Goal: Information Seeking & Learning: Compare options

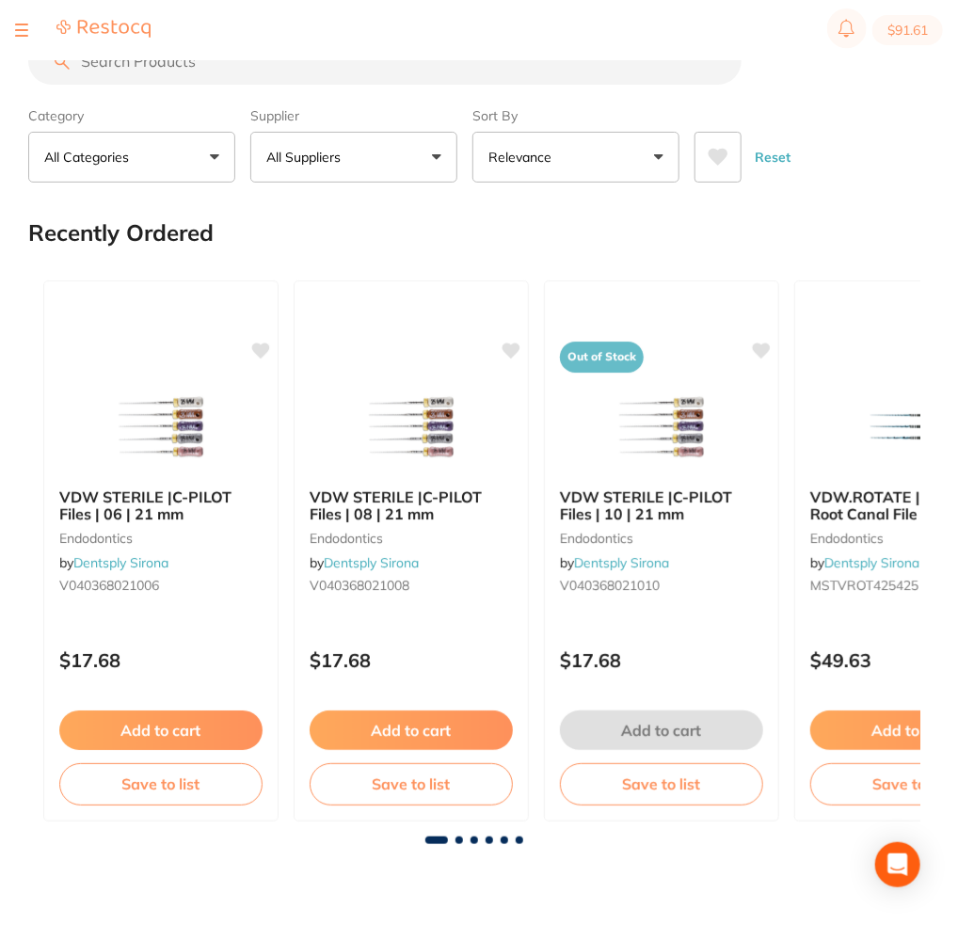
click at [248, 58] on section "$91.61" at bounding box center [479, 30] width 958 height 60
click at [229, 69] on input "search" at bounding box center [384, 61] width 713 height 47
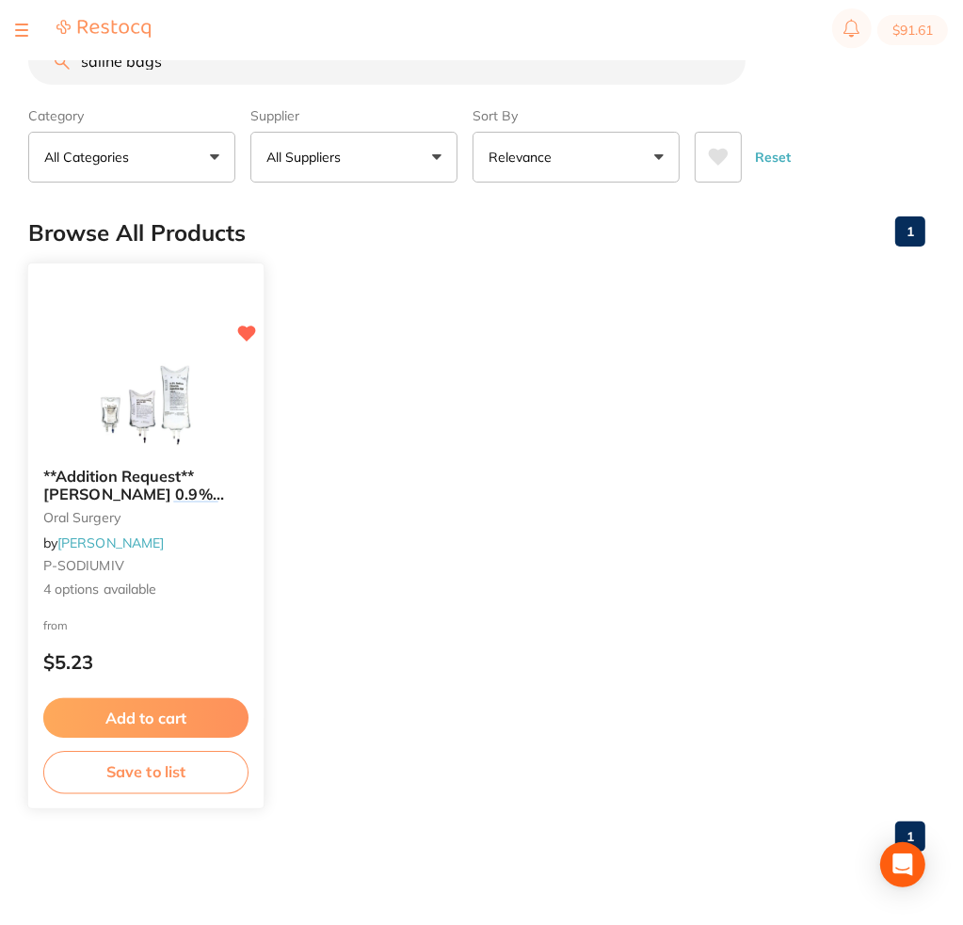
click at [133, 485] on span "**Addition Request**[PERSON_NAME] 0.9% [MEDICAL_DATA]" at bounding box center [133, 494] width 181 height 54
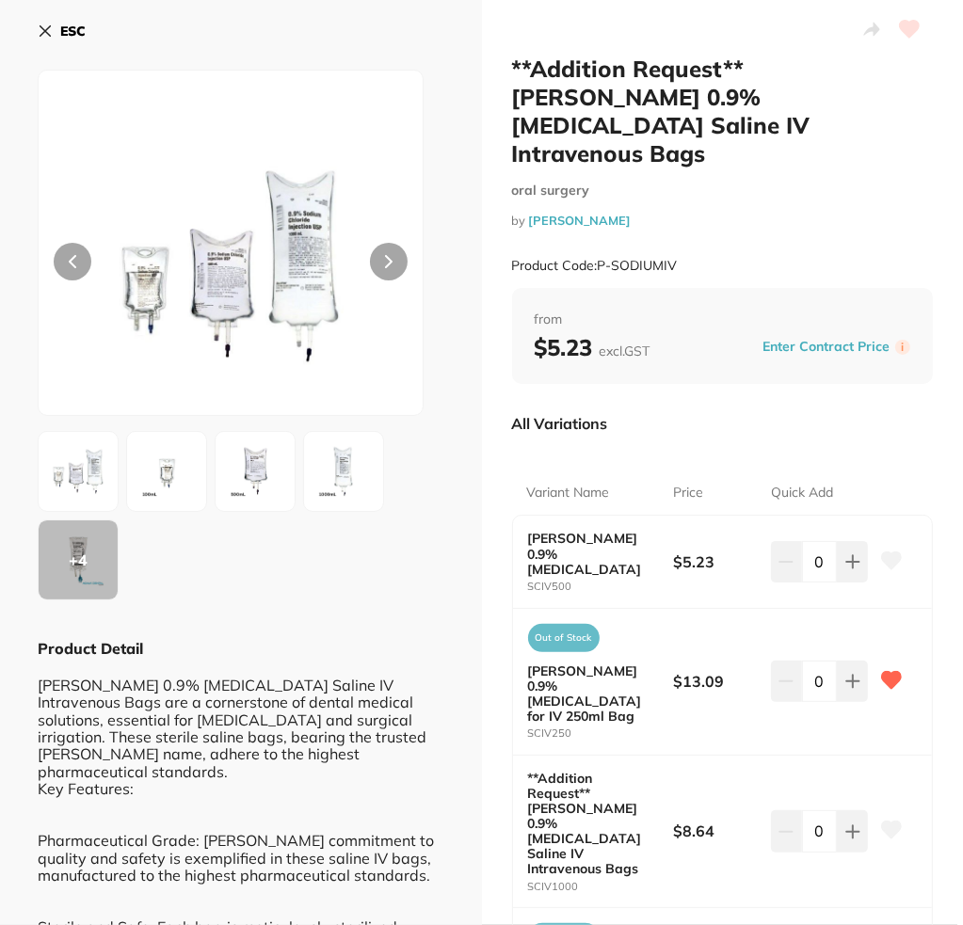
drag, startPoint x: 19, startPoint y: 35, endPoint x: 49, endPoint y: 34, distance: 30.1
click at [49, 34] on icon at bounding box center [45, 31] width 15 height 15
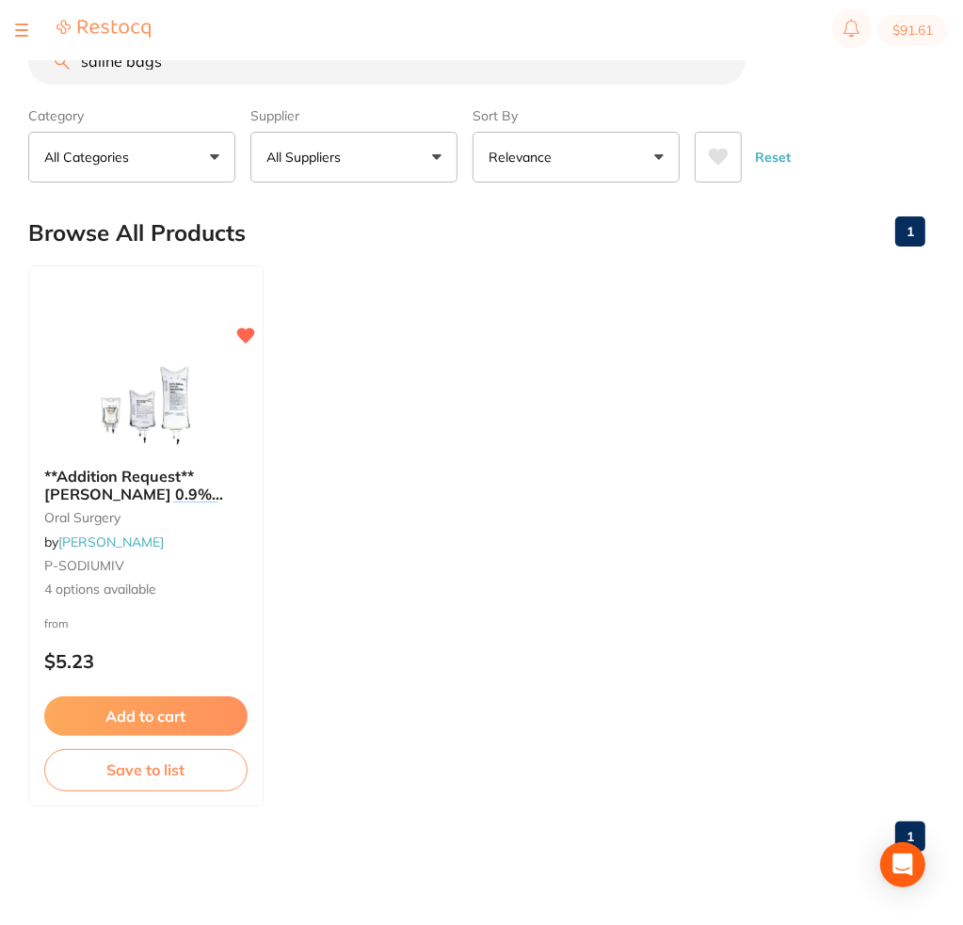
click at [246, 71] on input "saline bags" at bounding box center [386, 61] width 717 height 47
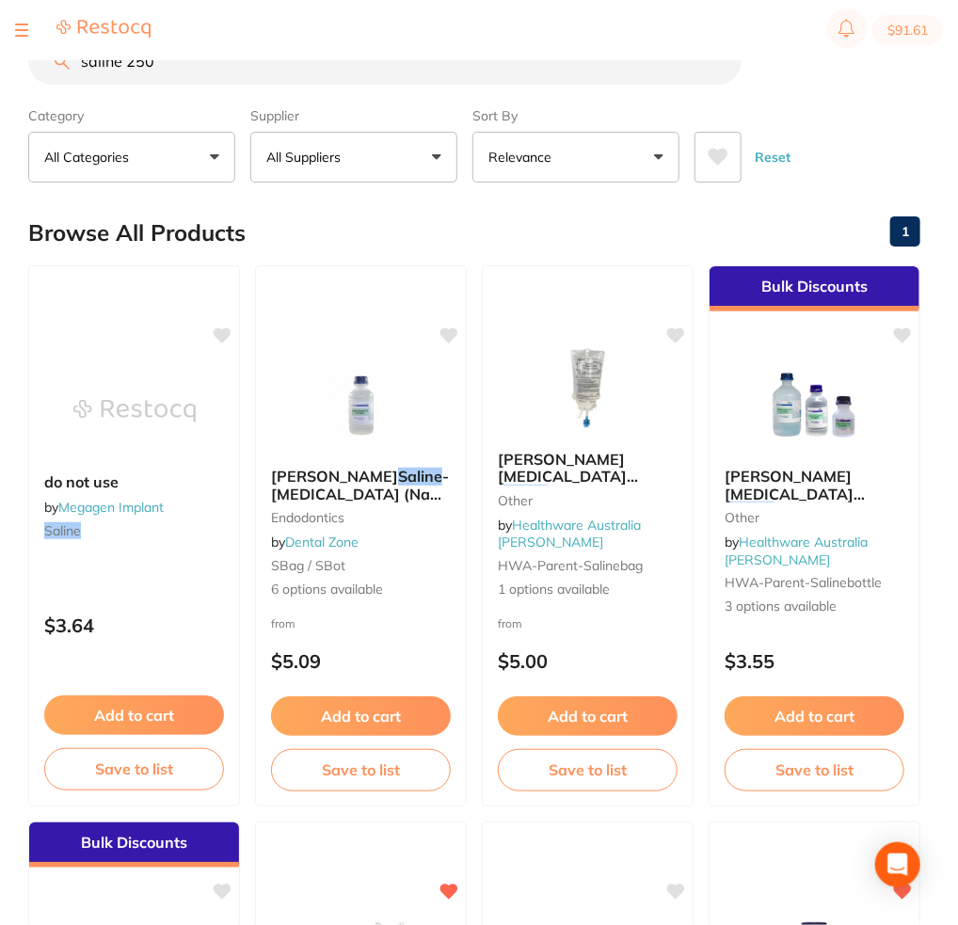
type input "saline 250"
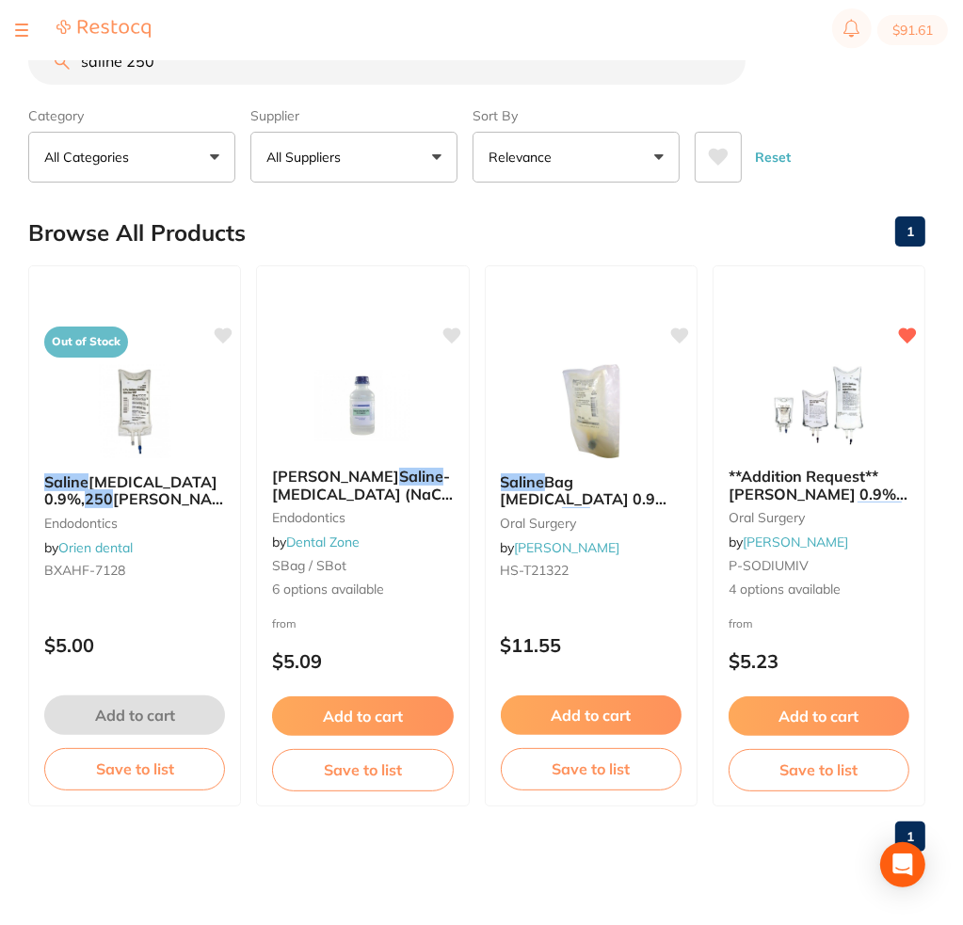
click at [538, 157] on p "Relevance" at bounding box center [523, 157] width 71 height 19
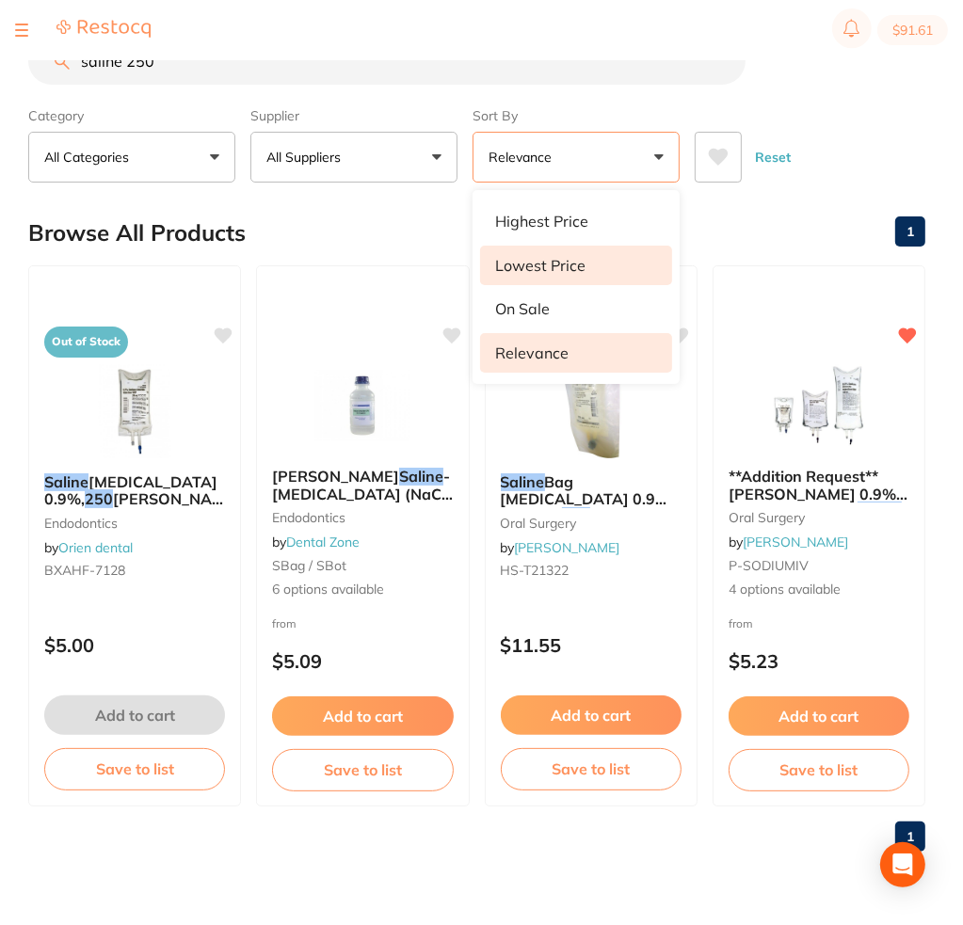
click at [542, 259] on p "Lowest Price" at bounding box center [540, 265] width 90 height 17
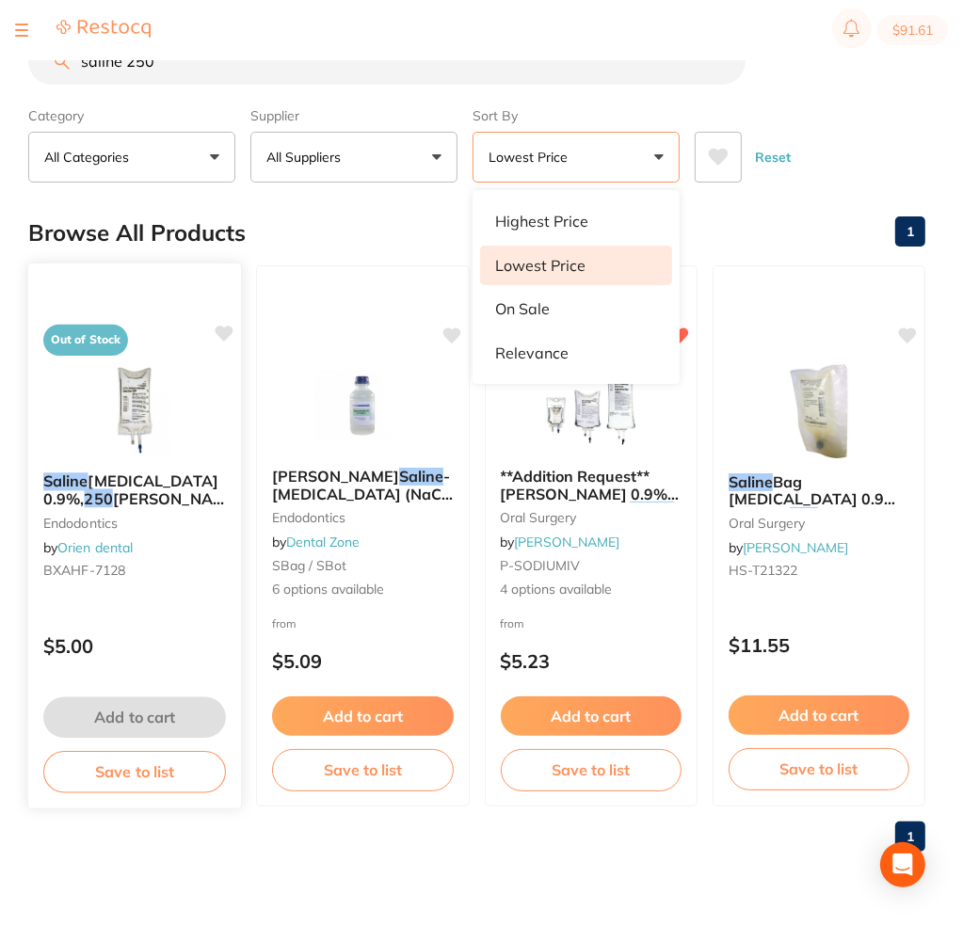
click at [168, 477] on span "[MEDICAL_DATA] 0.9%," at bounding box center [130, 489] width 175 height 37
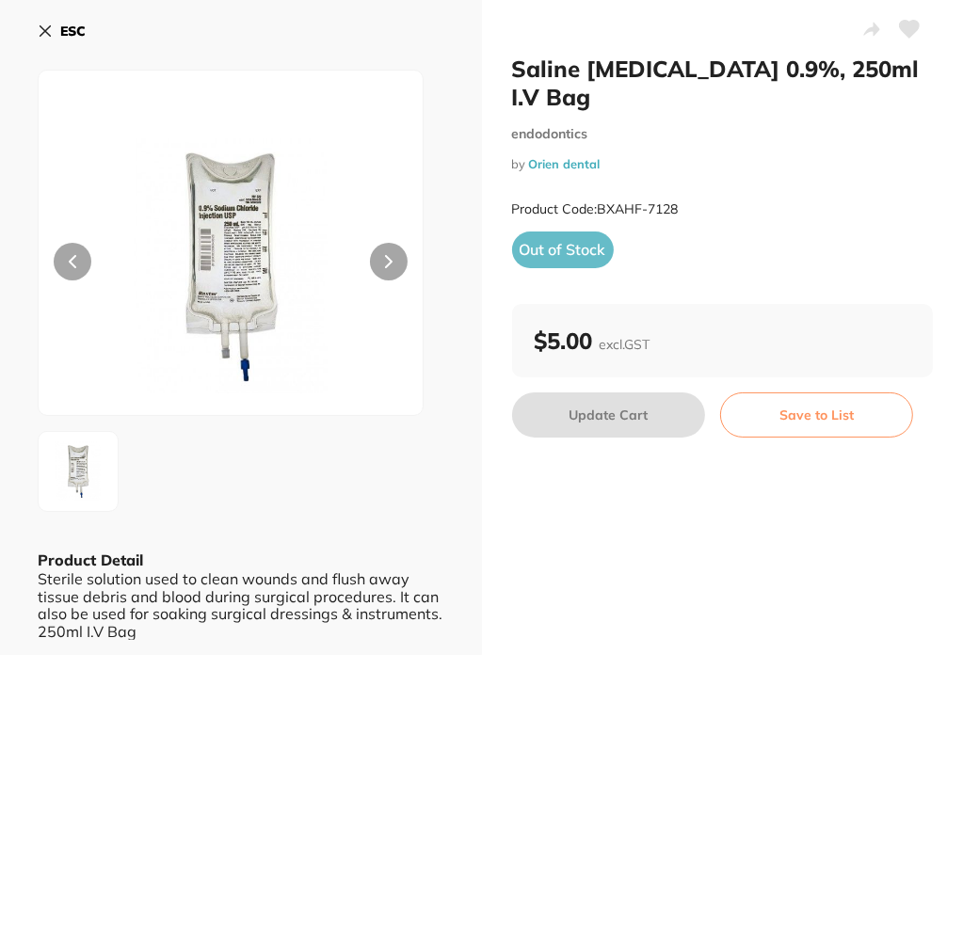
drag, startPoint x: 601, startPoint y: 96, endPoint x: 508, endPoint y: 68, distance: 97.3
click at [508, 68] on div "Saline [MEDICAL_DATA] 0.9%, 250ml I.V Bag endodontics by Orien dental Product C…" at bounding box center [723, 327] width 482 height 655
copy h2 "Saline [MEDICAL_DATA] 0.9%, 250ml I.V Bag"
click at [32, 18] on div "ESC Product Detail Sterile solution used to clean wounds and flush away tissue …" at bounding box center [241, 327] width 482 height 655
click at [37, 25] on div "ESC Product Detail Sterile solution used to clean wounds and flush away tissue …" at bounding box center [241, 327] width 482 height 655
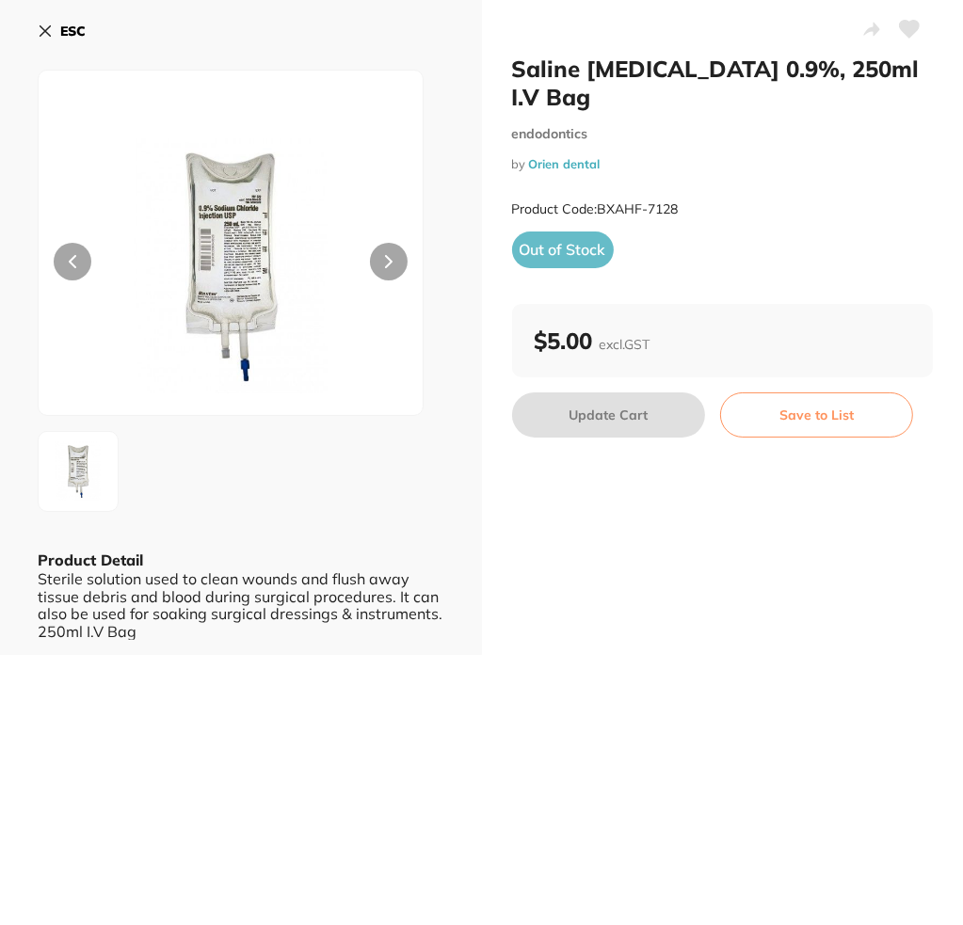
click at [46, 36] on icon at bounding box center [45, 31] width 15 height 15
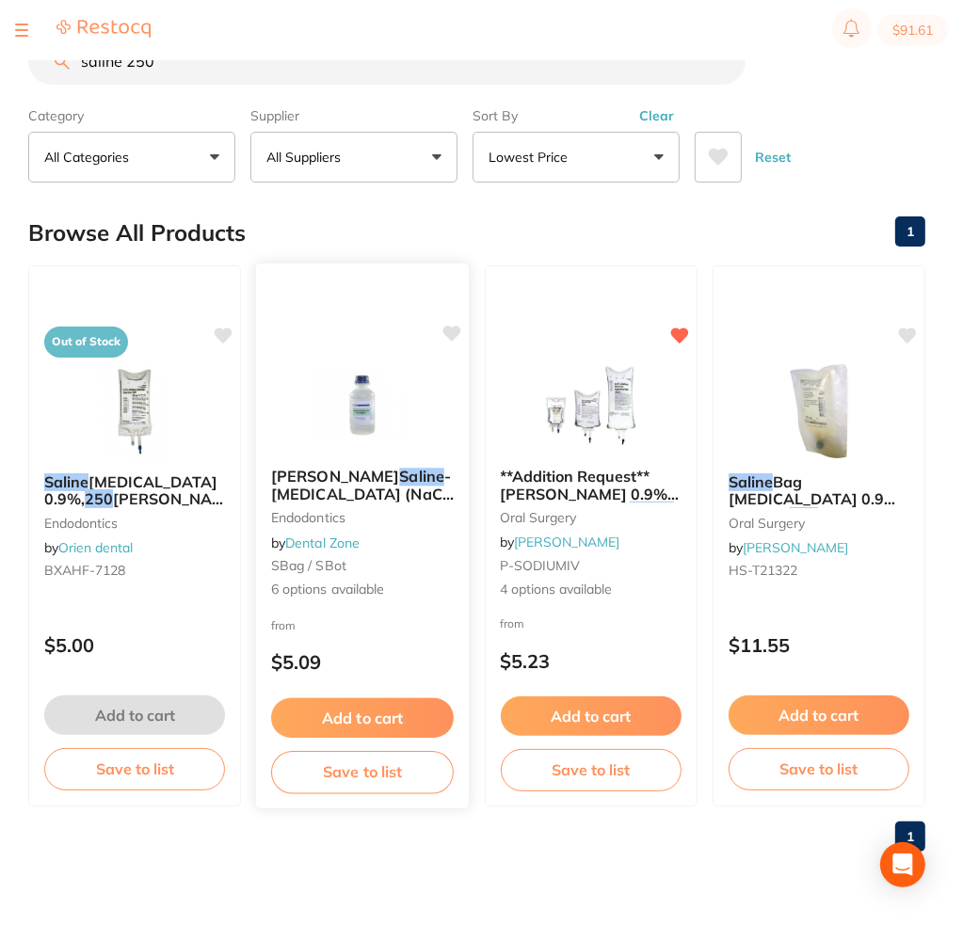
click at [394, 504] on div "[PERSON_NAME] Saline - [MEDICAL_DATA] (NaCl) 0.9% Endodontics by Dental Zone SB…" at bounding box center [362, 534] width 213 height 163
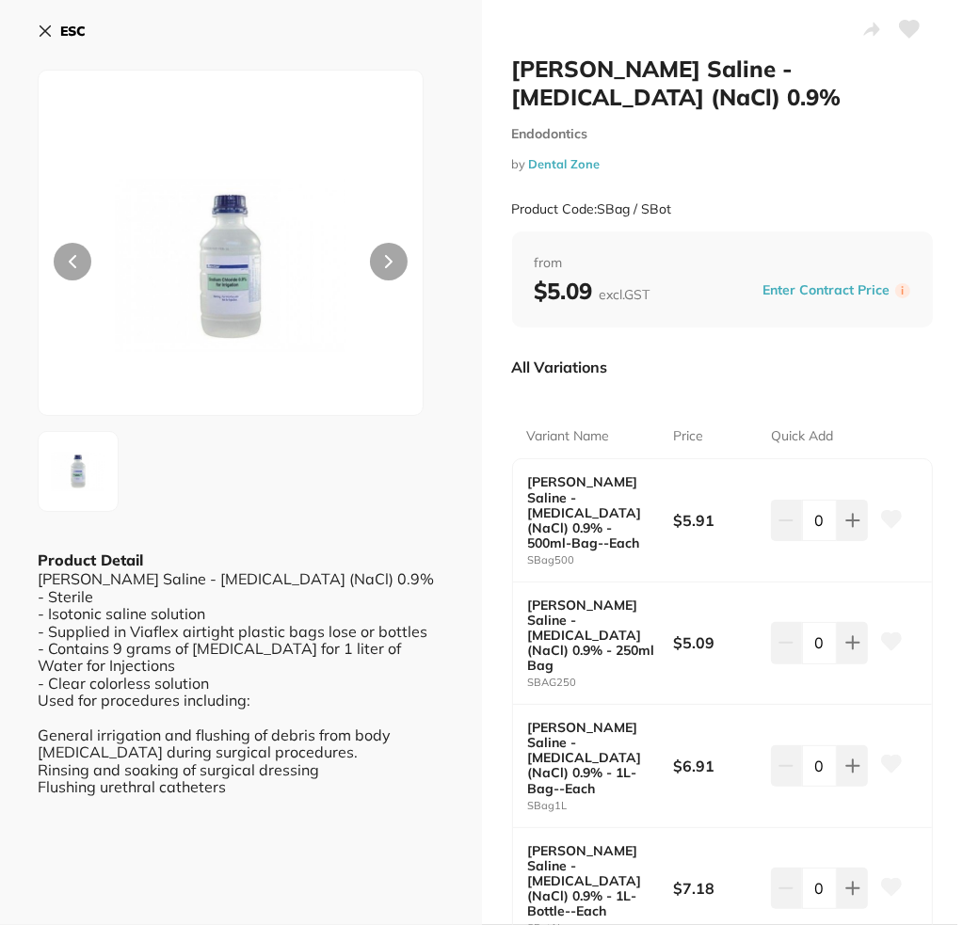
click at [41, 22] on button "ESC" at bounding box center [62, 31] width 48 height 32
